Goal: Task Accomplishment & Management: Use online tool/utility

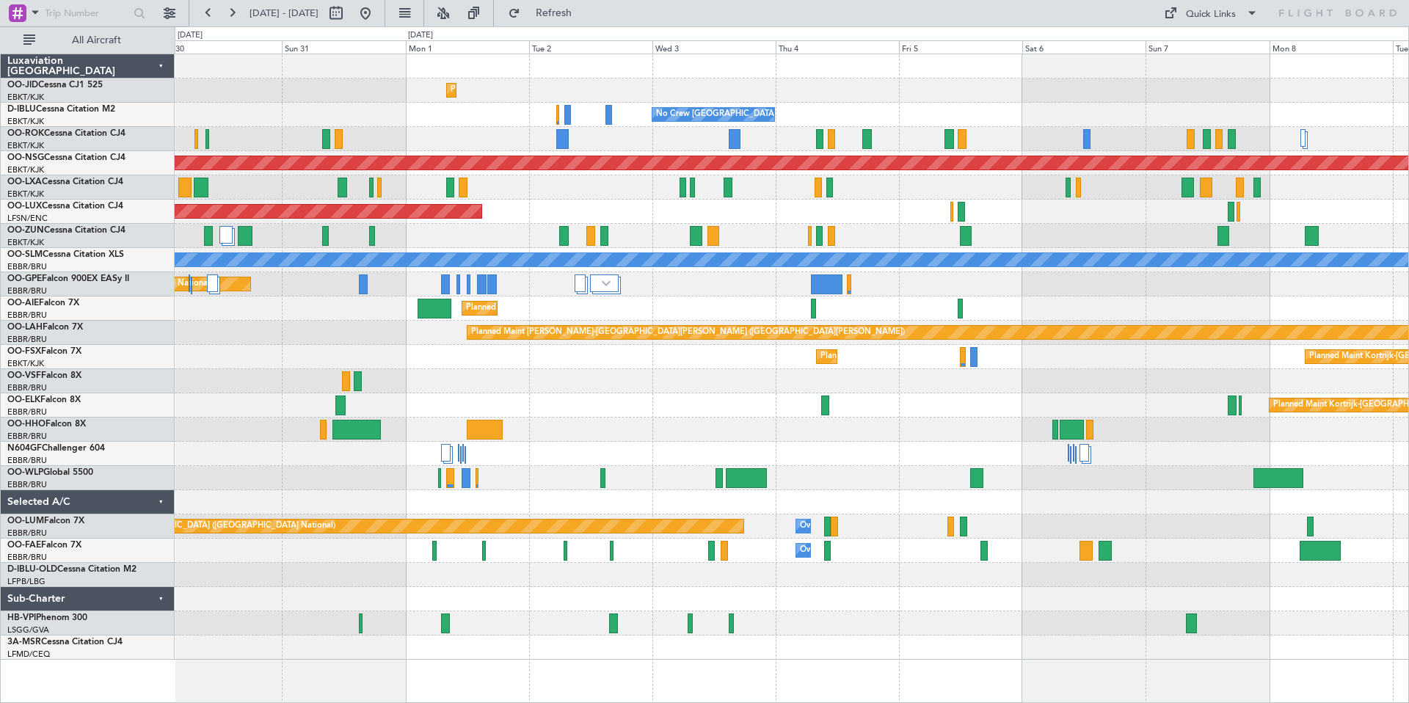
click at [172, 176] on div "Planned Maint Kortrijk-[GEOGRAPHIC_DATA] AOG Maint [GEOGRAPHIC_DATA]-[GEOGRAPHI…" at bounding box center [704, 364] width 1409 height 677
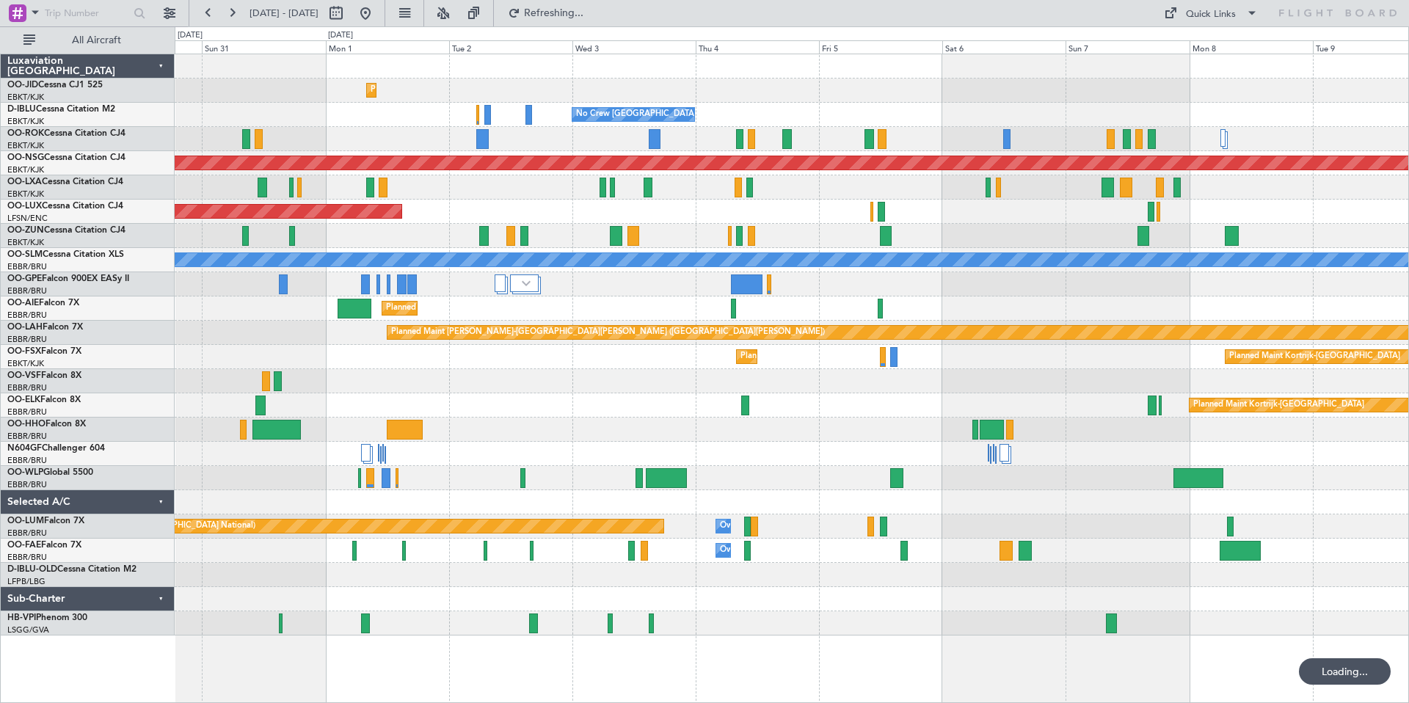
click at [800, 184] on div "Planned Maint Kortrijk-[GEOGRAPHIC_DATA]" at bounding box center [792, 187] width 1234 height 24
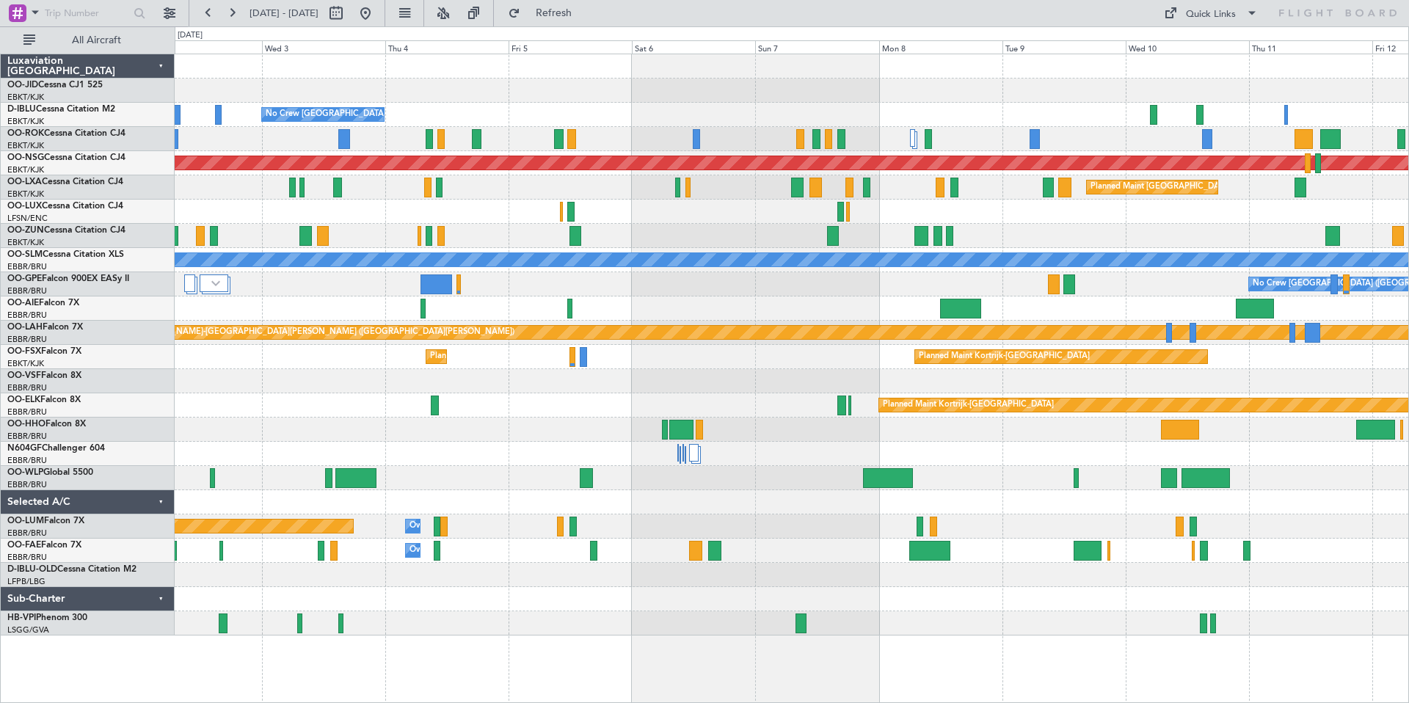
click at [802, 108] on div "Planned Maint Kortrijk-[GEOGRAPHIC_DATA] No Crew [GEOGRAPHIC_DATA] (Brussels Na…" at bounding box center [792, 344] width 1234 height 581
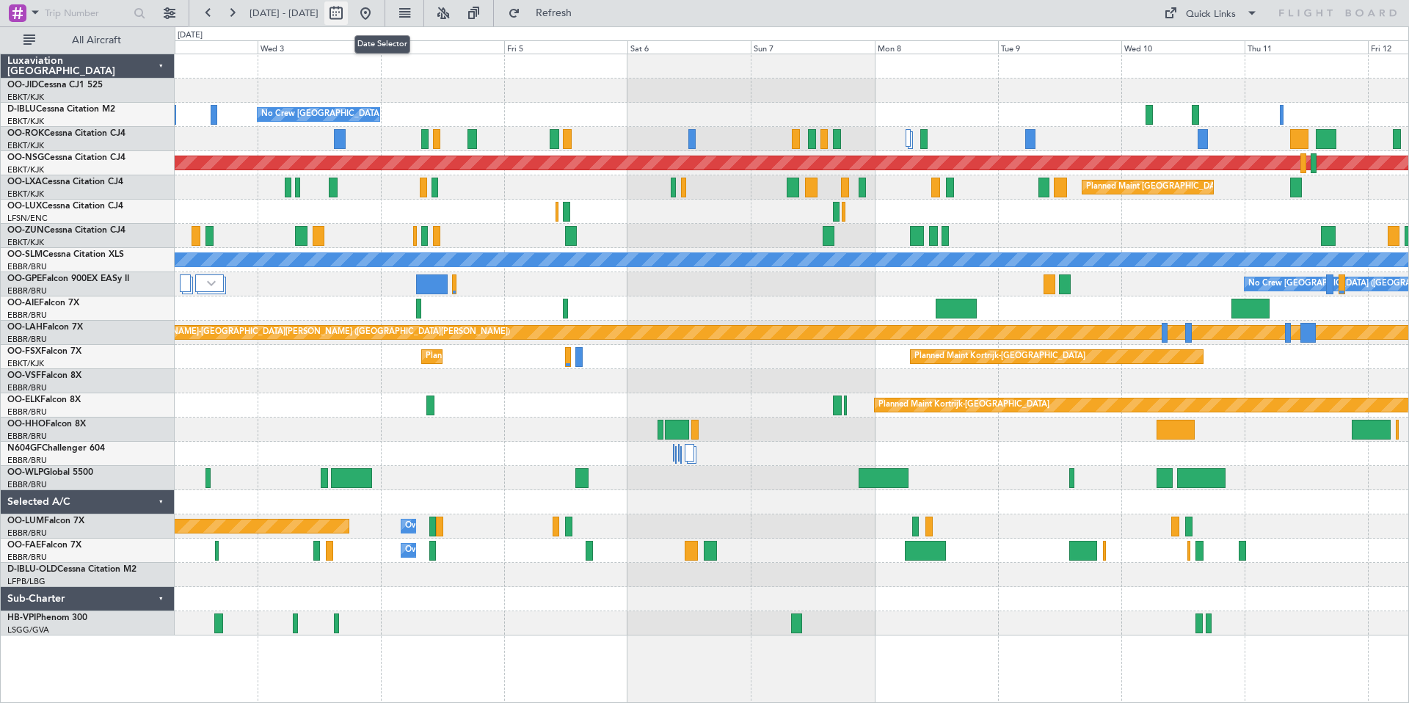
click at [348, 11] on button at bounding box center [335, 12] width 23 height 23
select select "9"
select select "2025"
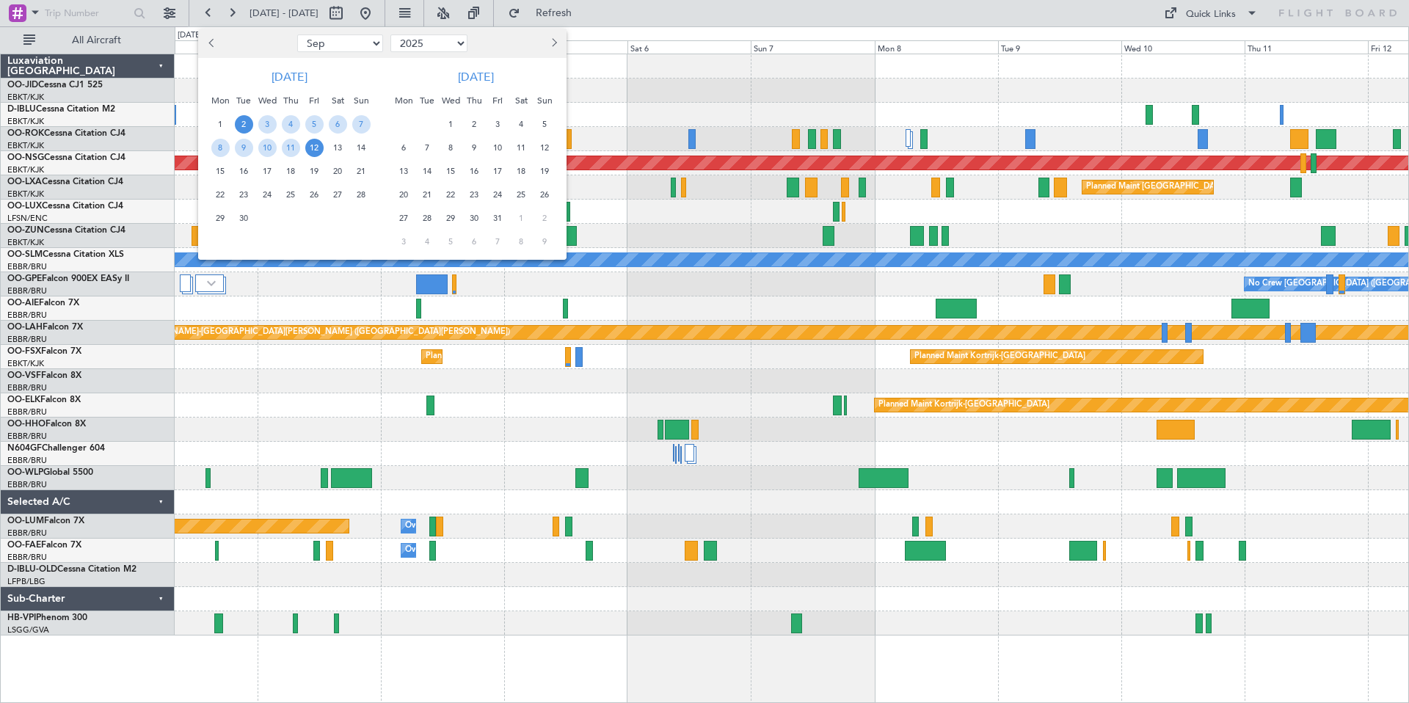
drag, startPoint x: 619, startPoint y: 93, endPoint x: 865, endPoint y: 93, distance: 246.6
click at [981, 76] on div at bounding box center [704, 351] width 1409 height 703
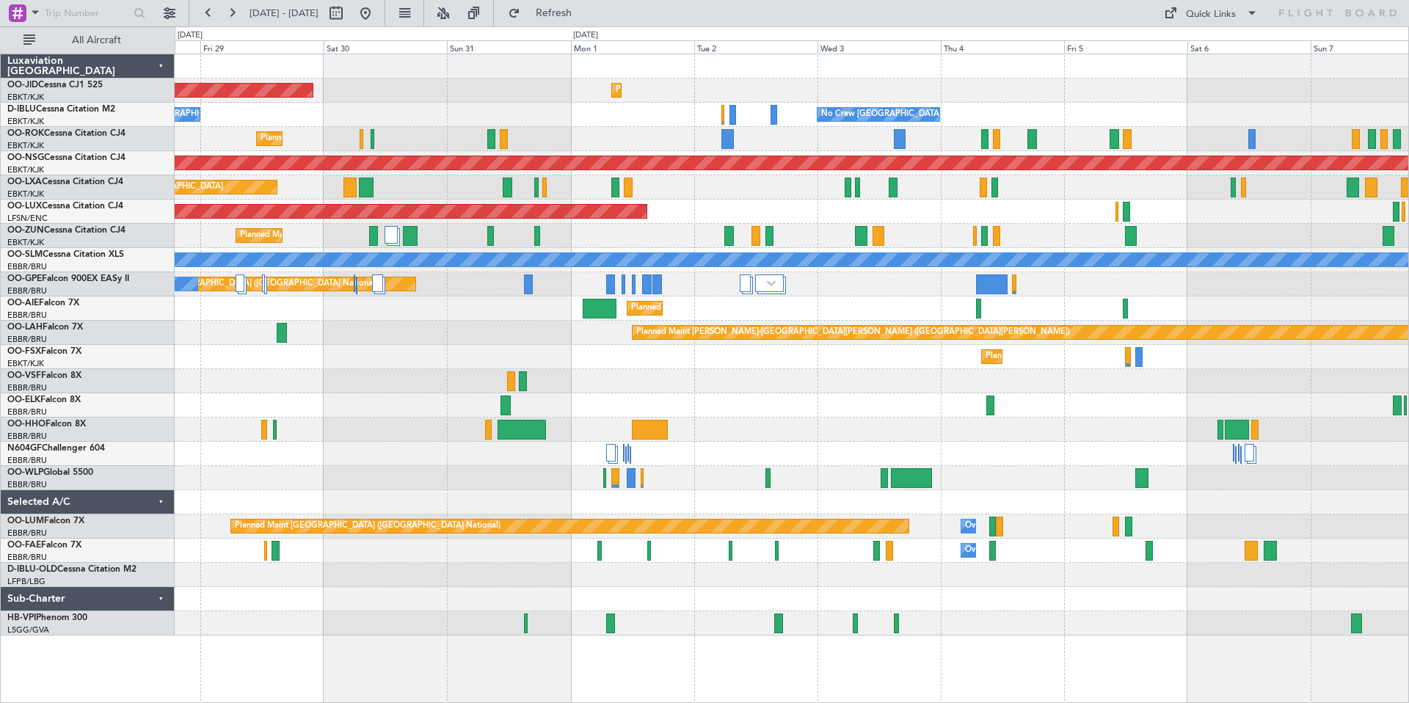
click at [1397, 70] on div "Planned Maint Kortrijk-[GEOGRAPHIC_DATA] AOG Maint [GEOGRAPHIC_DATA]-[GEOGRAPHI…" at bounding box center [792, 344] width 1234 height 581
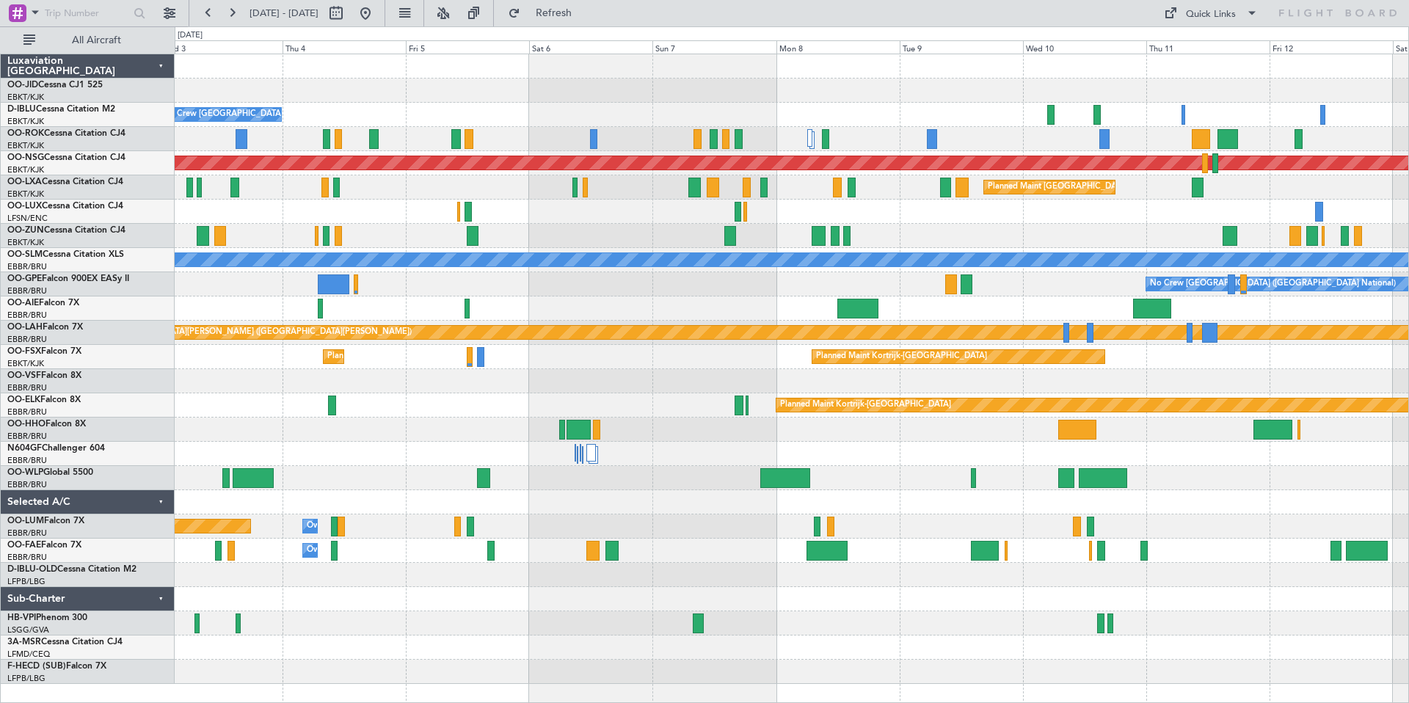
click at [402, 127] on div "Planned Maint Kortrijk-[GEOGRAPHIC_DATA] No Crew [GEOGRAPHIC_DATA] (Brussels Na…" at bounding box center [792, 369] width 1234 height 630
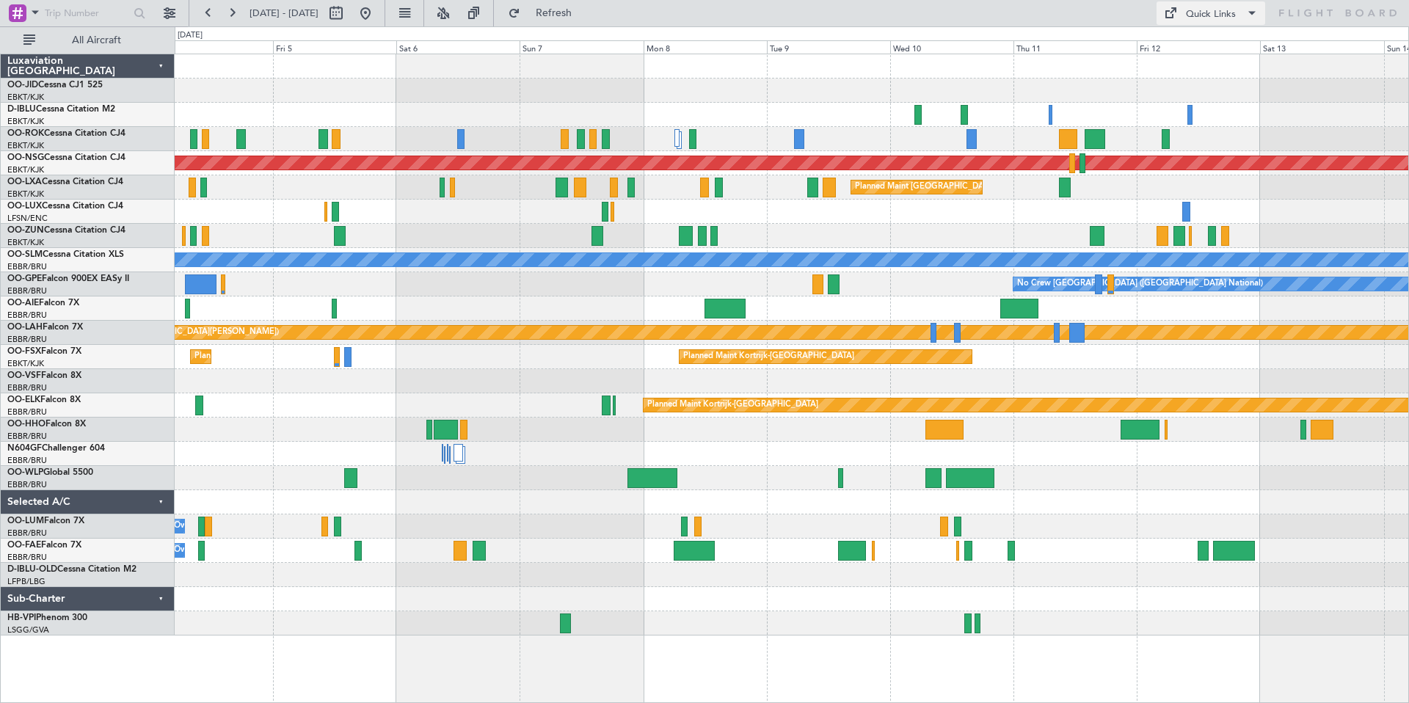
click at [1204, 14] on div "Quick Links" at bounding box center [1211, 14] width 50 height 15
click at [1193, 49] on button "Trip Builder" at bounding box center [1212, 48] width 110 height 35
